Goal: Navigation & Orientation: Find specific page/section

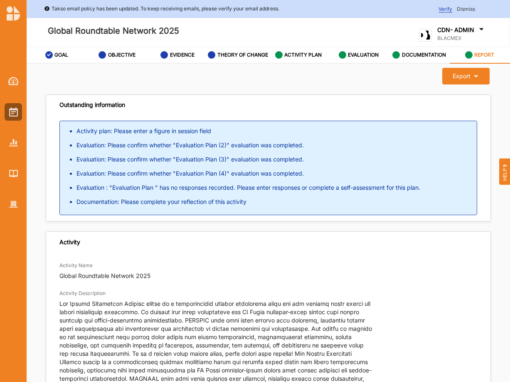
scroll to position [738, 0]
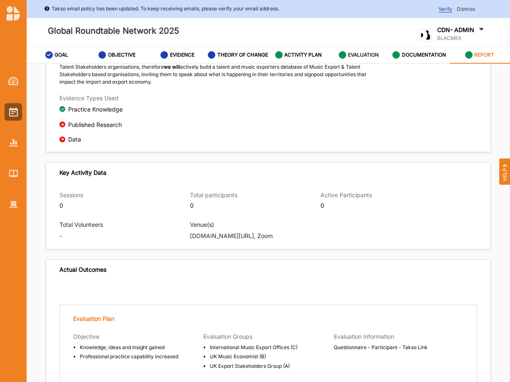
click at [355, 58] on label "EVALUATION" at bounding box center [363, 55] width 31 height 7
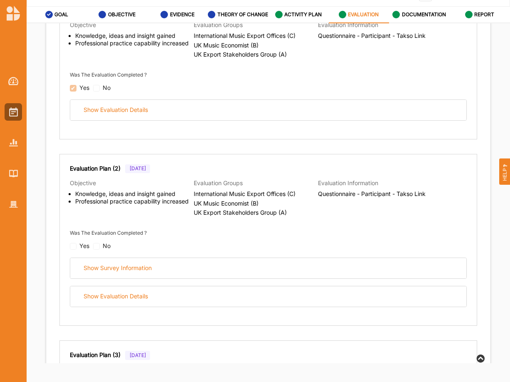
scroll to position [108, 0]
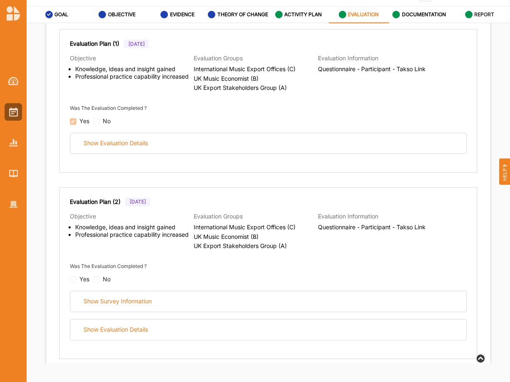
click at [482, 11] on label "REPORT" at bounding box center [484, 14] width 20 height 7
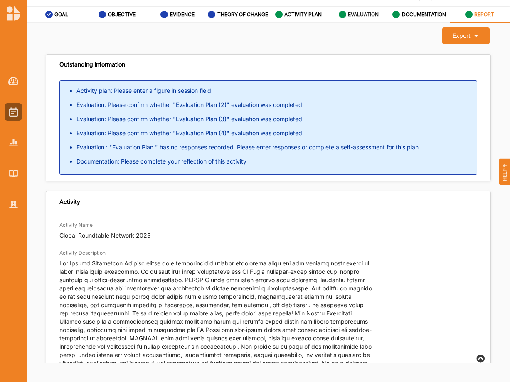
click at [350, 11] on label "EVALUATION" at bounding box center [363, 14] width 31 height 7
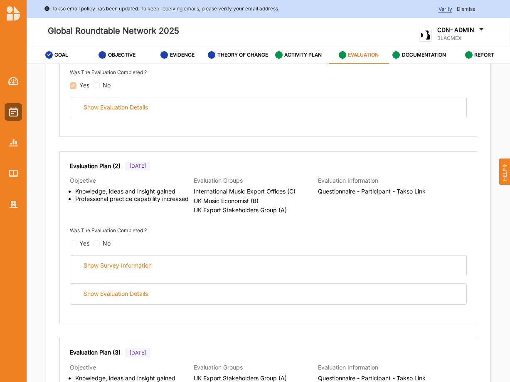
scroll to position [198, 0]
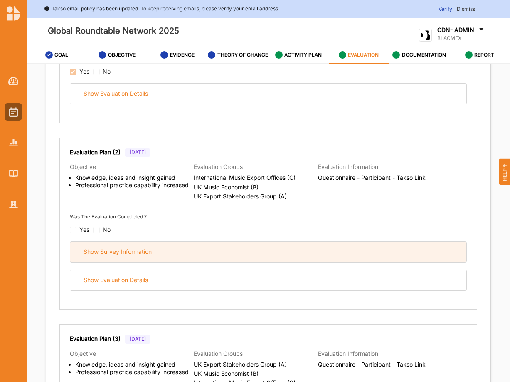
click at [136, 262] on div "Show Survey Information" at bounding box center [268, 252] width 396 height 20
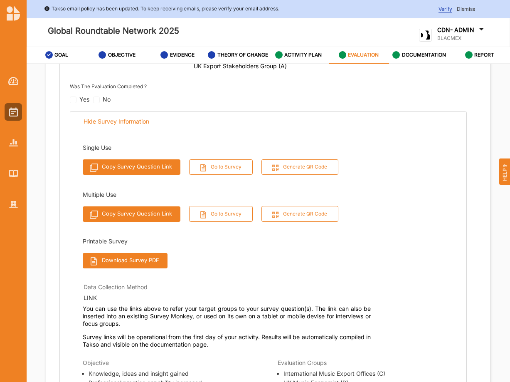
scroll to position [311, 0]
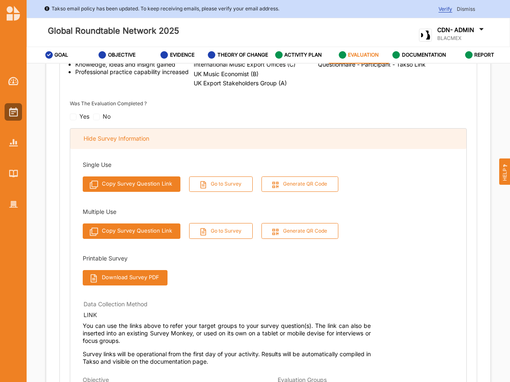
click at [123, 142] on div "Hide Survey Information" at bounding box center [117, 138] width 66 height 7
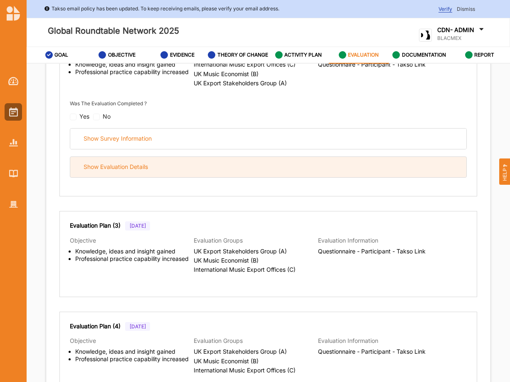
click at [130, 170] on div "Show Evaluation Details" at bounding box center [116, 166] width 64 height 7
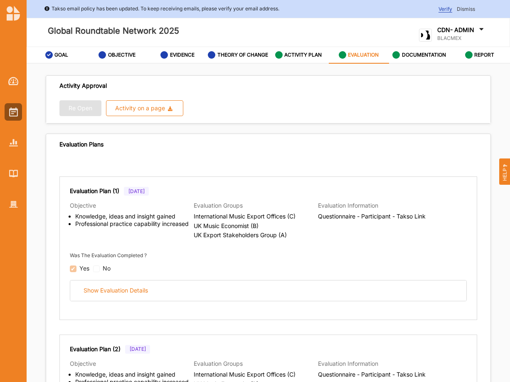
scroll to position [0, 0]
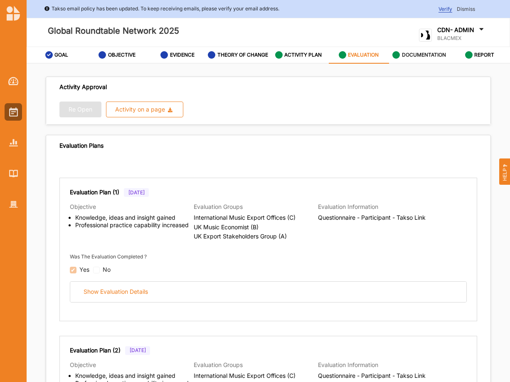
click at [420, 58] on label "DOCUMENTATION" at bounding box center [424, 55] width 44 height 7
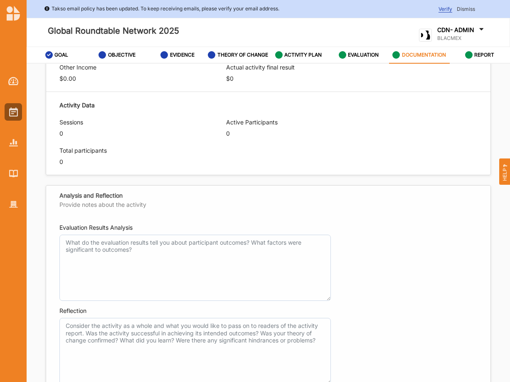
scroll to position [452, 0]
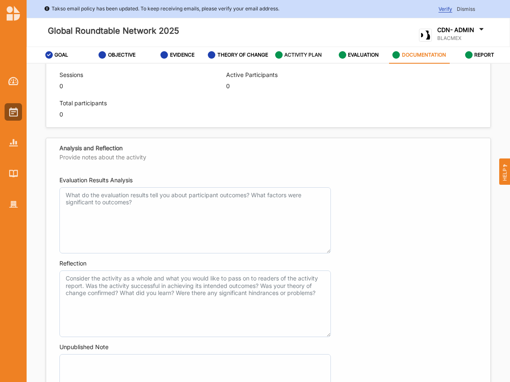
click at [301, 58] on label "ACTIVITY PLAN" at bounding box center [302, 55] width 37 height 7
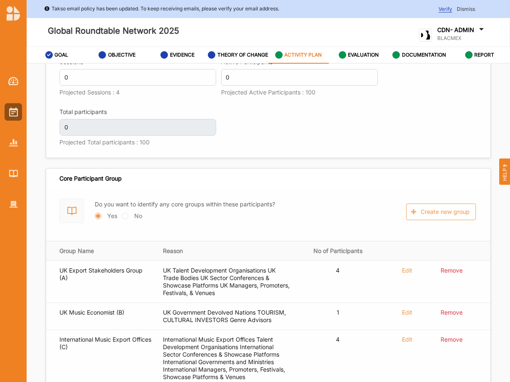
scroll to position [972, 0]
